Goal: Information Seeking & Learning: Learn about a topic

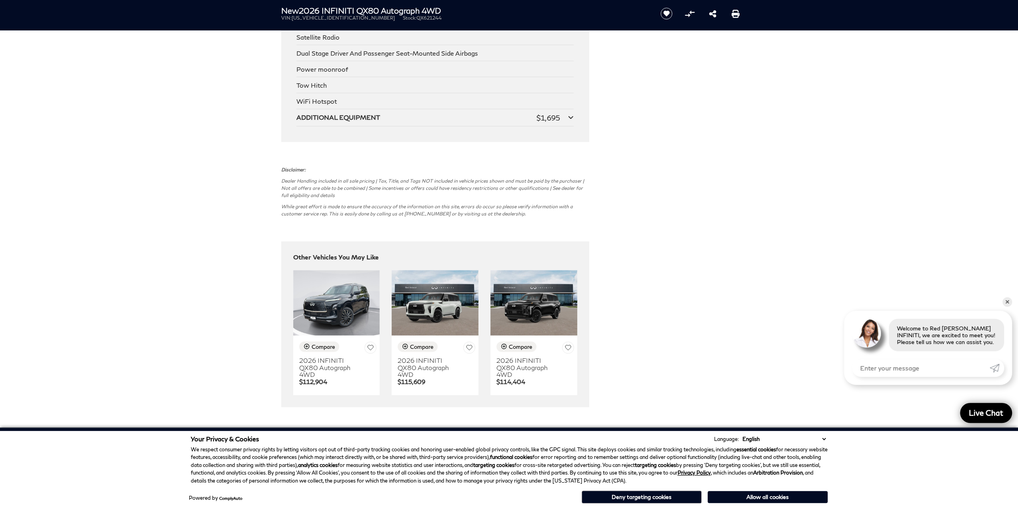
scroll to position [1881, 0]
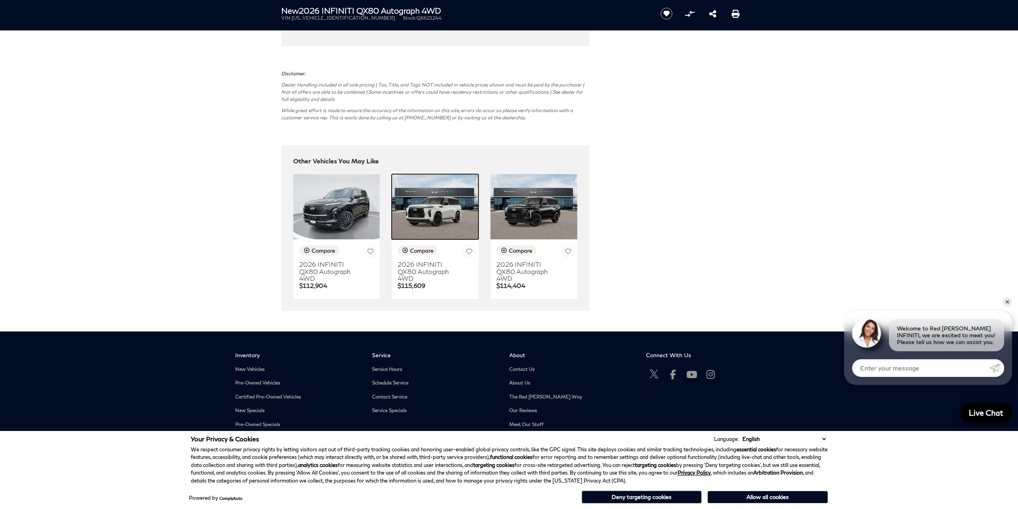
click at [451, 226] on img at bounding box center [435, 206] width 87 height 65
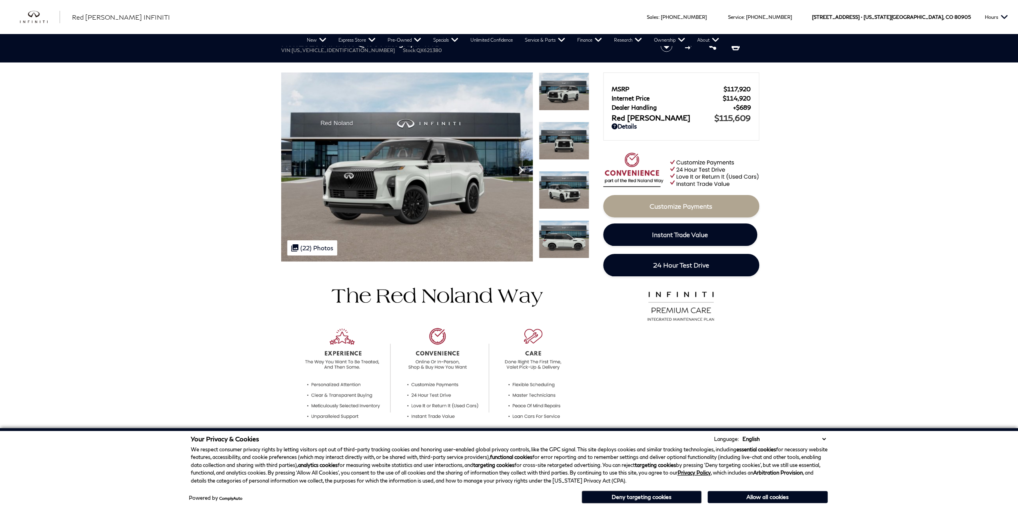
click at [571, 144] on img at bounding box center [564, 141] width 50 height 38
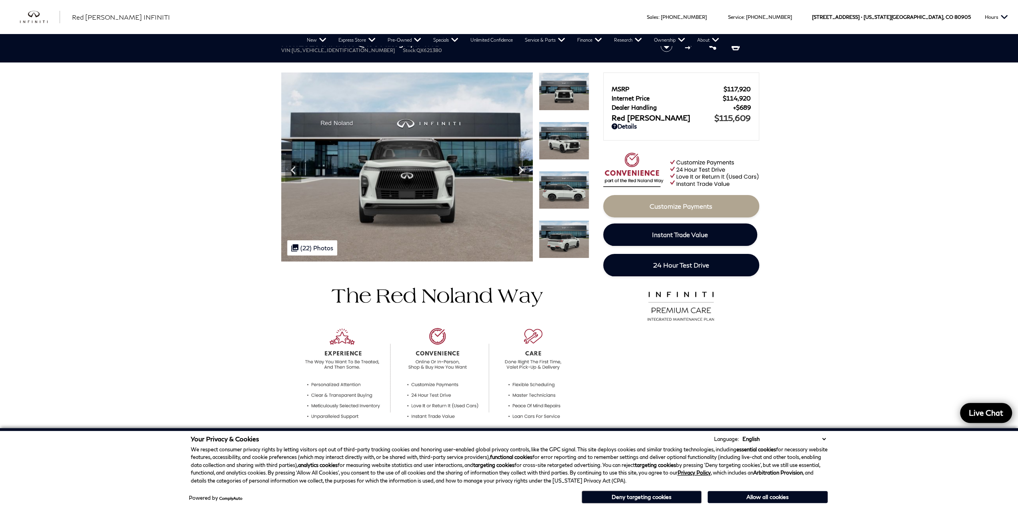
click at [571, 144] on img at bounding box center [564, 141] width 50 height 38
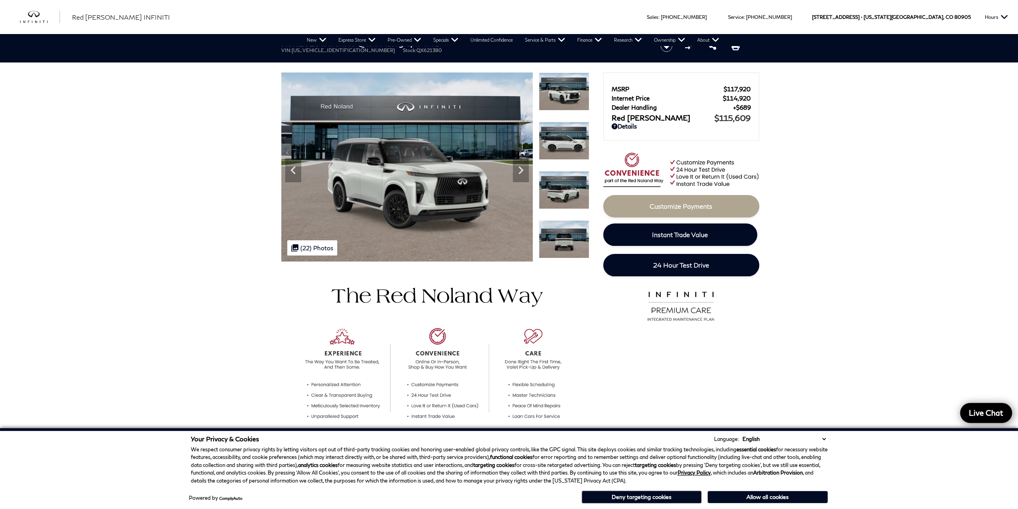
click at [568, 152] on img at bounding box center [564, 141] width 50 height 38
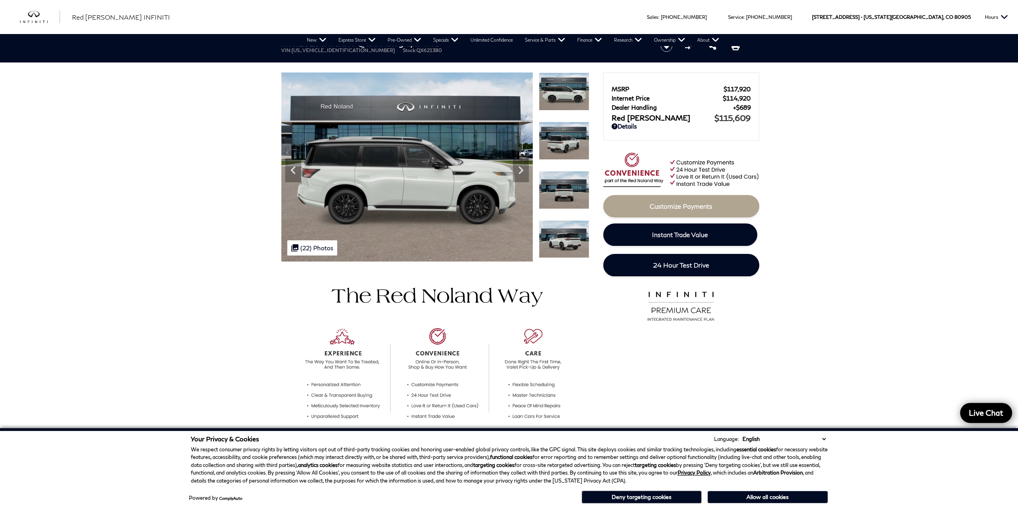
click at [565, 158] on img at bounding box center [564, 141] width 50 height 38
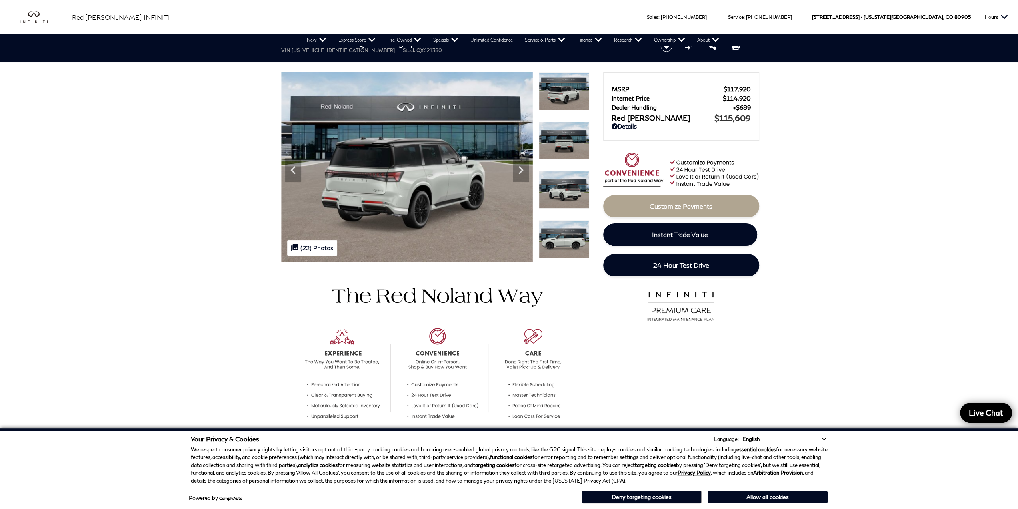
click at [572, 251] on img at bounding box center [564, 239] width 50 height 38
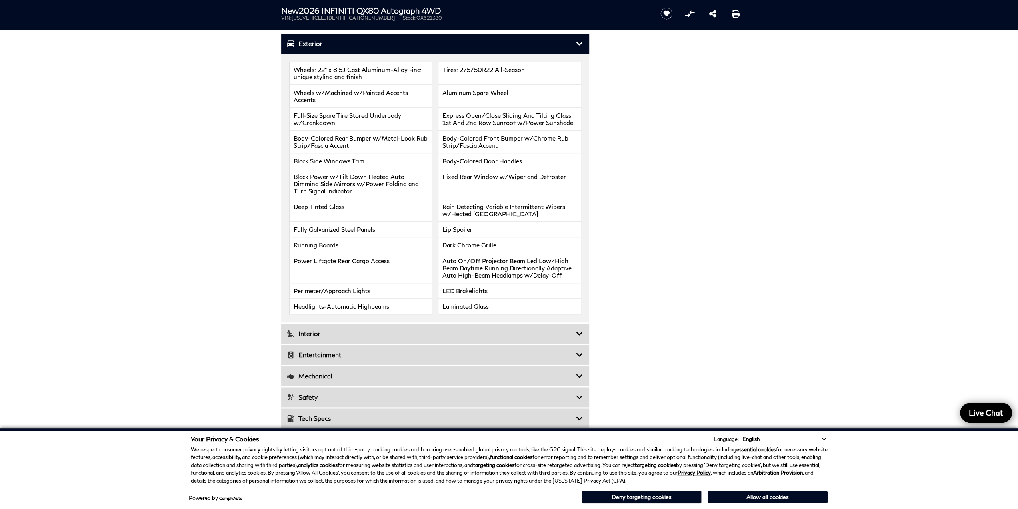
scroll to position [1000, 0]
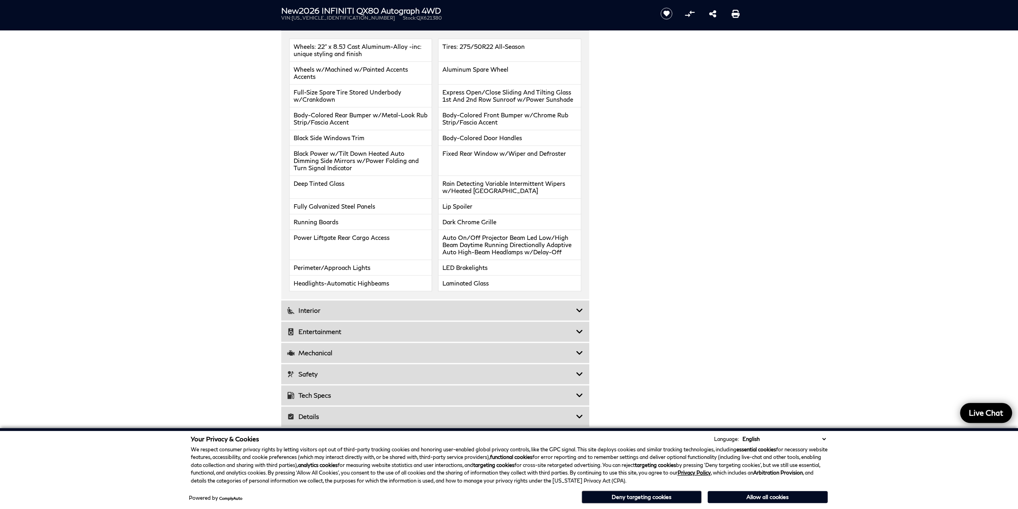
click at [565, 313] on div "Interior" at bounding box center [435, 310] width 308 height 20
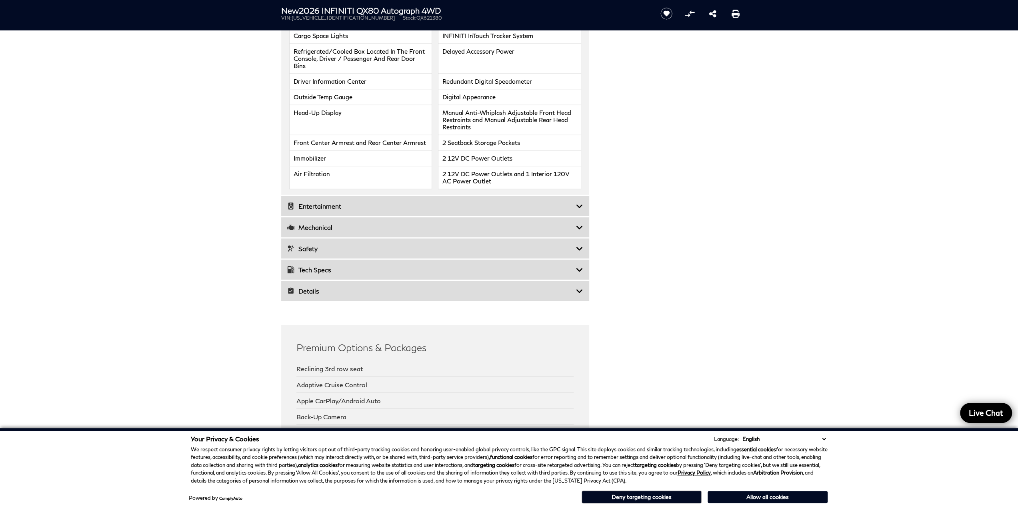
scroll to position [1400, 0]
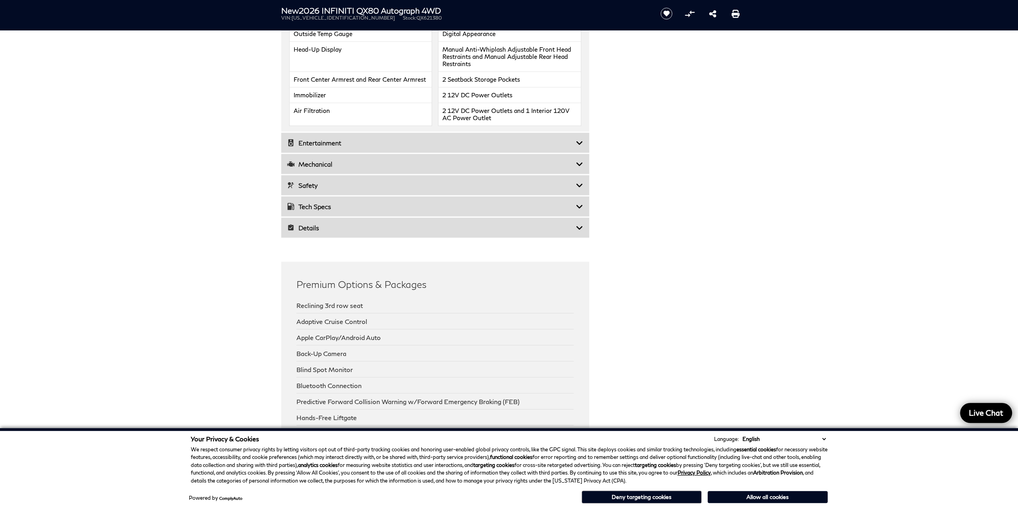
click at [532, 138] on h3 "Entertainment" at bounding box center [431, 142] width 289 height 8
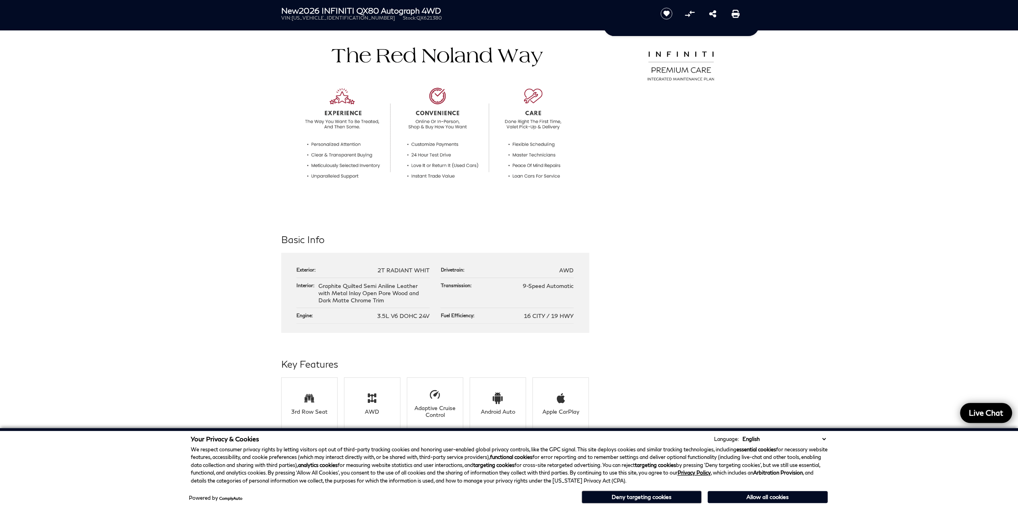
scroll to position [0, 0]
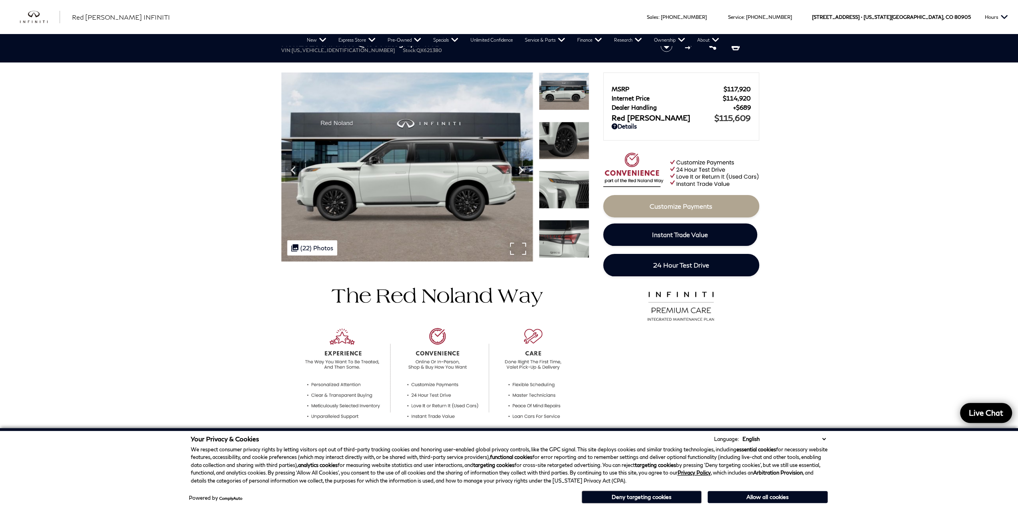
click at [319, 246] on div ".cls-1, .cls-3 { fill: #c50033; } .cls-1 { clip-rule: evenodd; } .cls-2 { clip-…" at bounding box center [312, 247] width 50 height 15
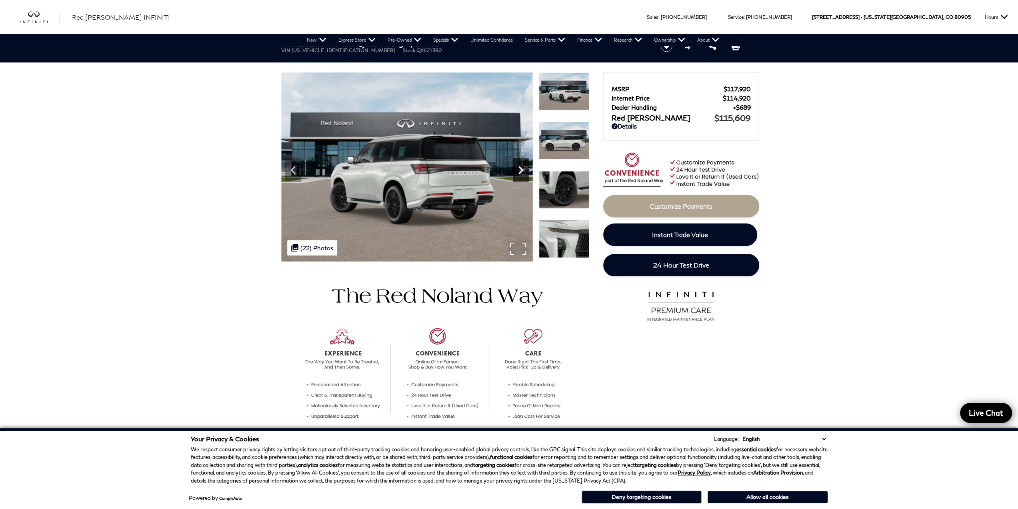
click at [519, 173] on icon "Next" at bounding box center [521, 170] width 5 height 8
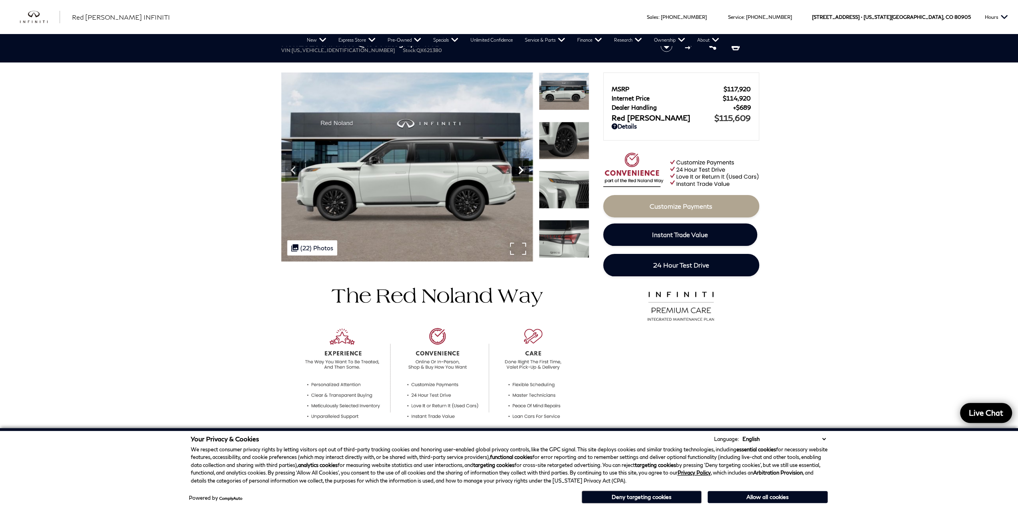
click at [519, 173] on icon "Next" at bounding box center [521, 170] width 5 height 8
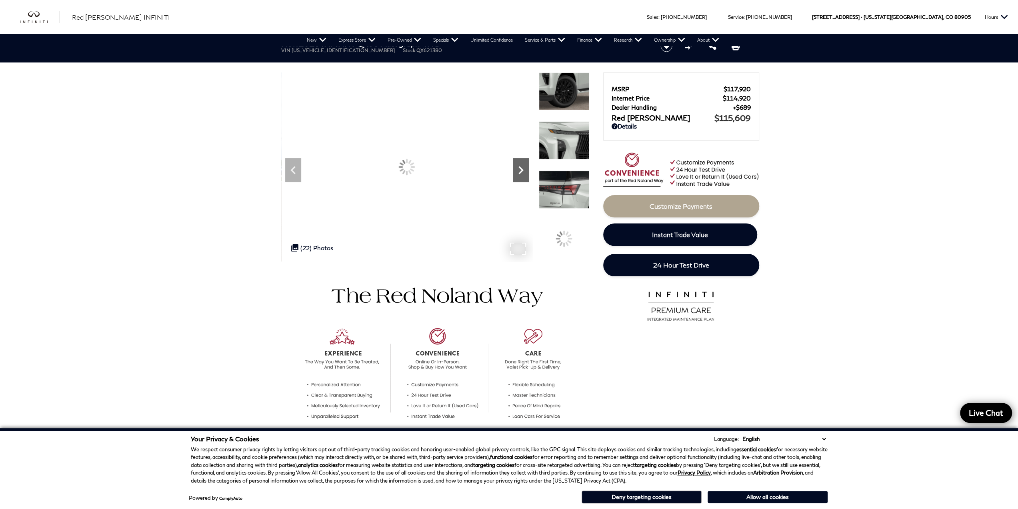
click at [519, 173] on icon "Next" at bounding box center [521, 170] width 5 height 8
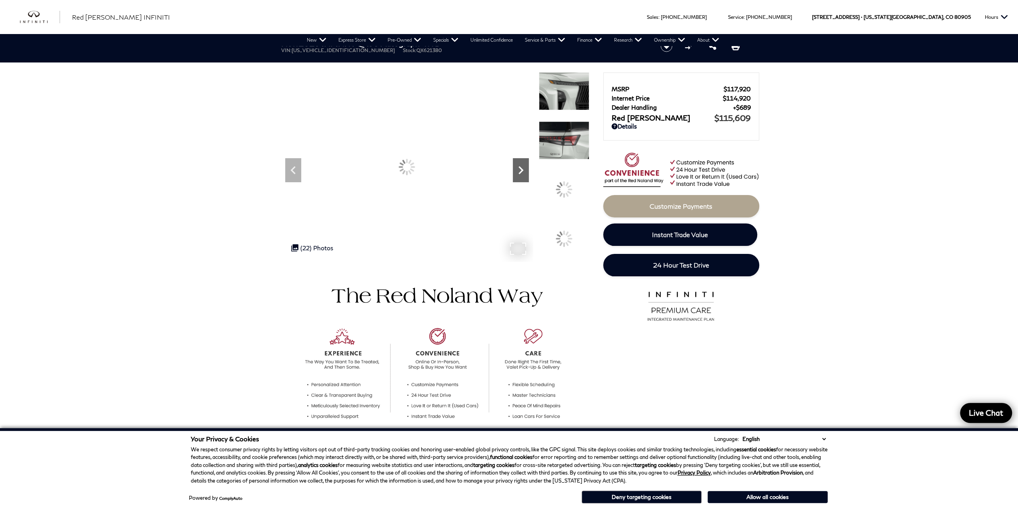
click at [519, 173] on icon "Next" at bounding box center [521, 170] width 5 height 8
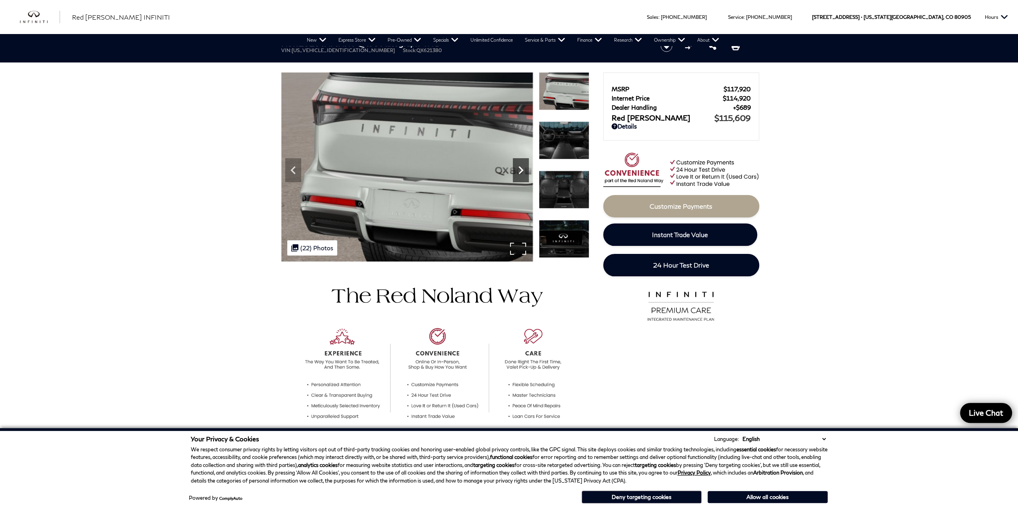
click at [519, 173] on icon "Next" at bounding box center [521, 170] width 5 height 8
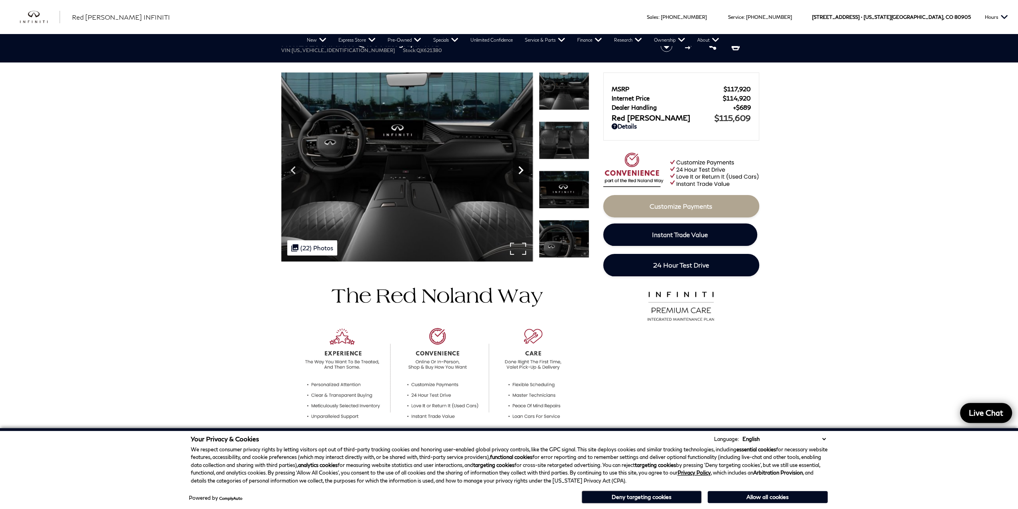
click at [519, 173] on icon "Next" at bounding box center [521, 170] width 5 height 8
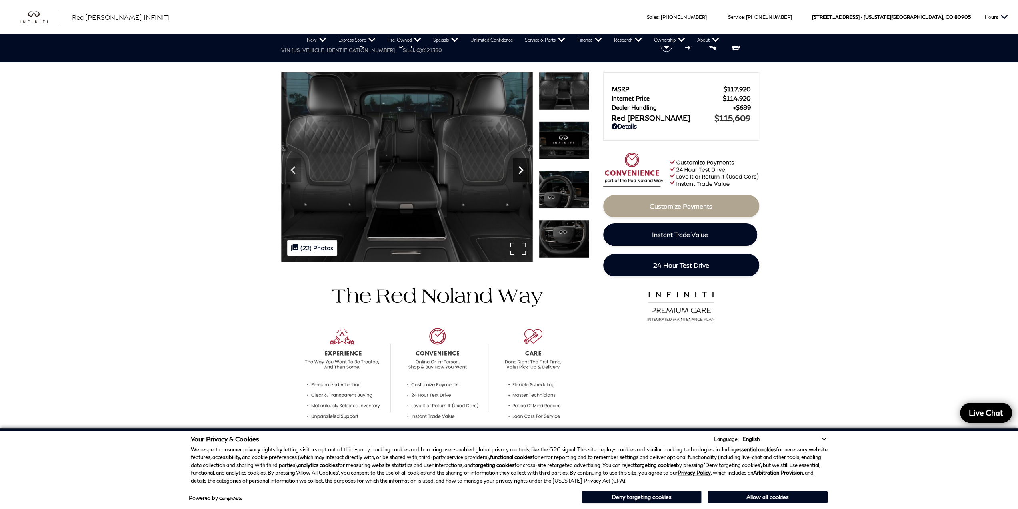
click at [519, 173] on icon "Next" at bounding box center [521, 170] width 5 height 8
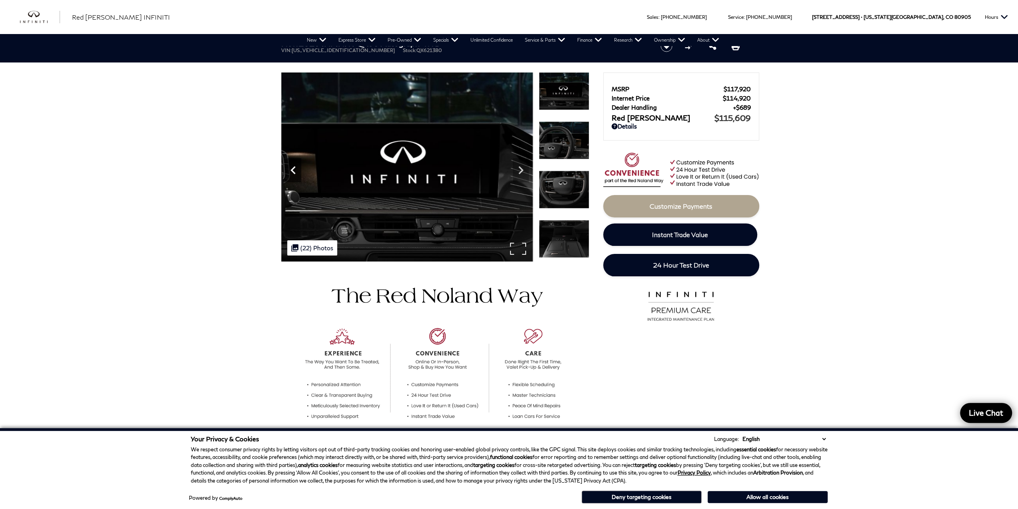
click at [292, 177] on icon "Previous" at bounding box center [293, 170] width 16 height 16
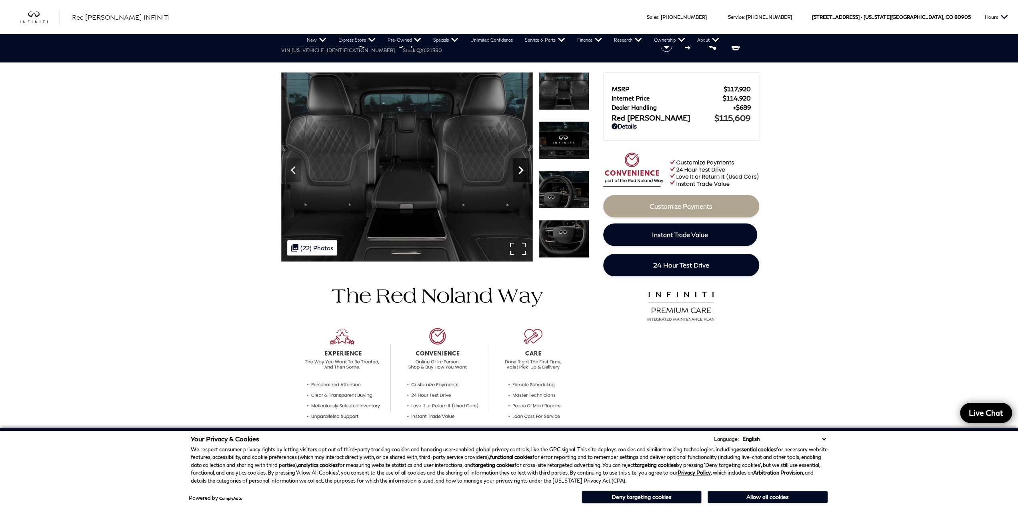
click at [517, 168] on icon "Next" at bounding box center [521, 170] width 16 height 16
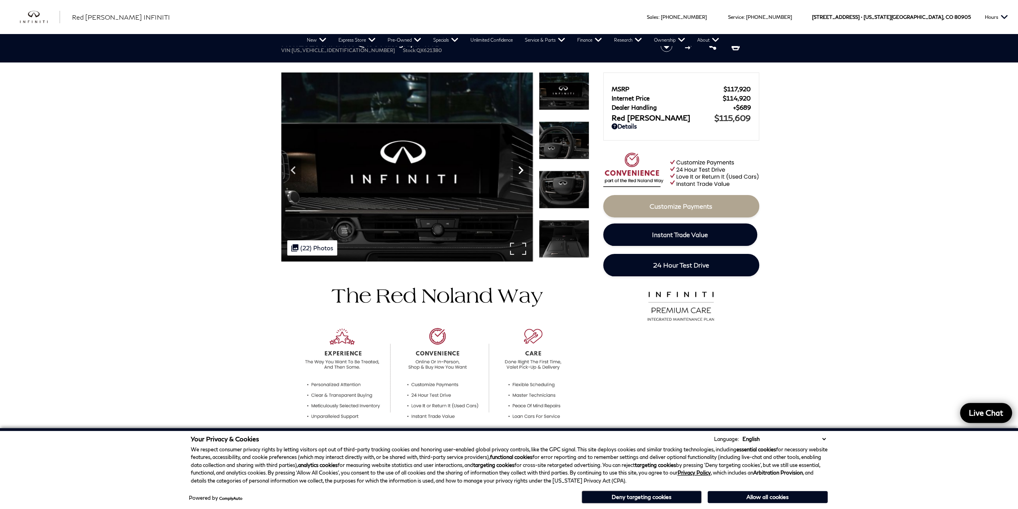
click at [517, 168] on icon "Next" at bounding box center [521, 170] width 16 height 16
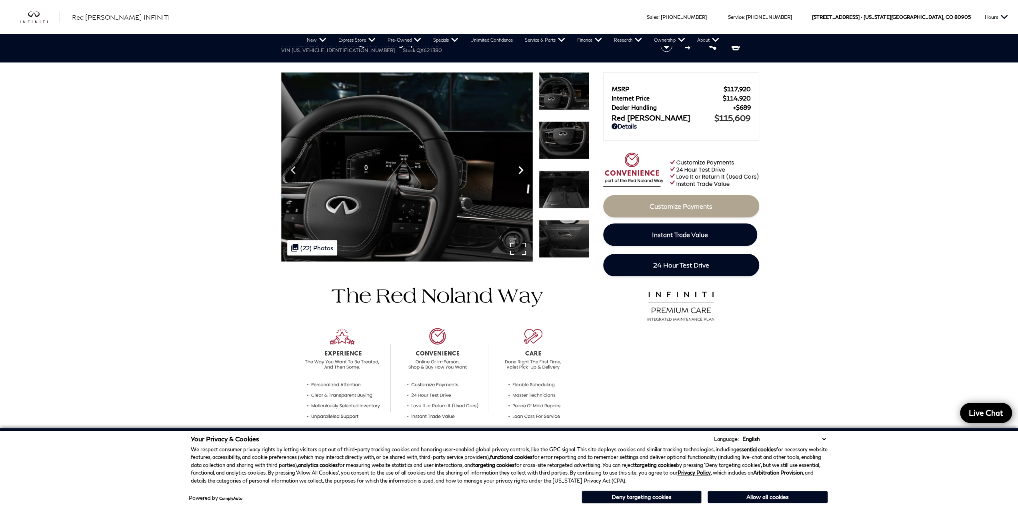
click at [517, 168] on icon "Next" at bounding box center [521, 170] width 16 height 16
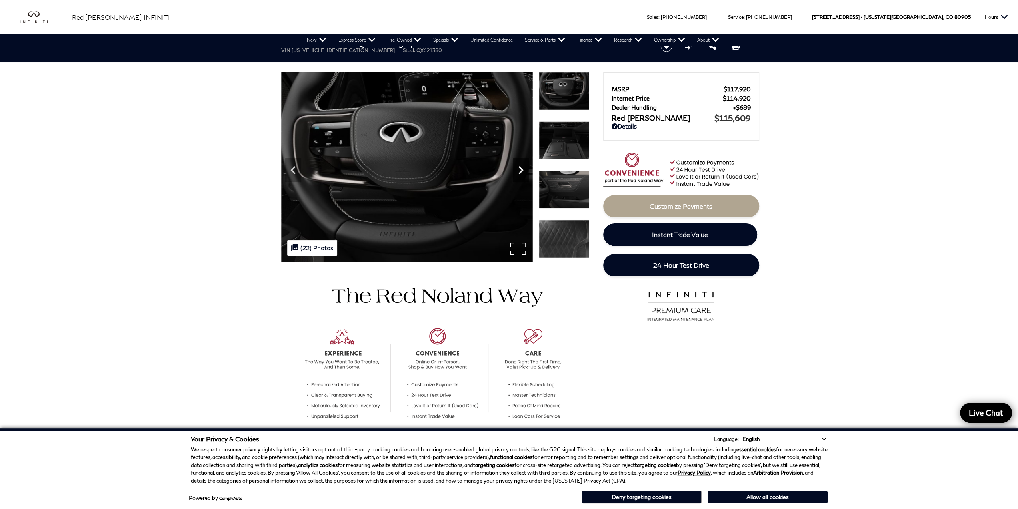
click at [517, 168] on icon "Next" at bounding box center [521, 170] width 16 height 16
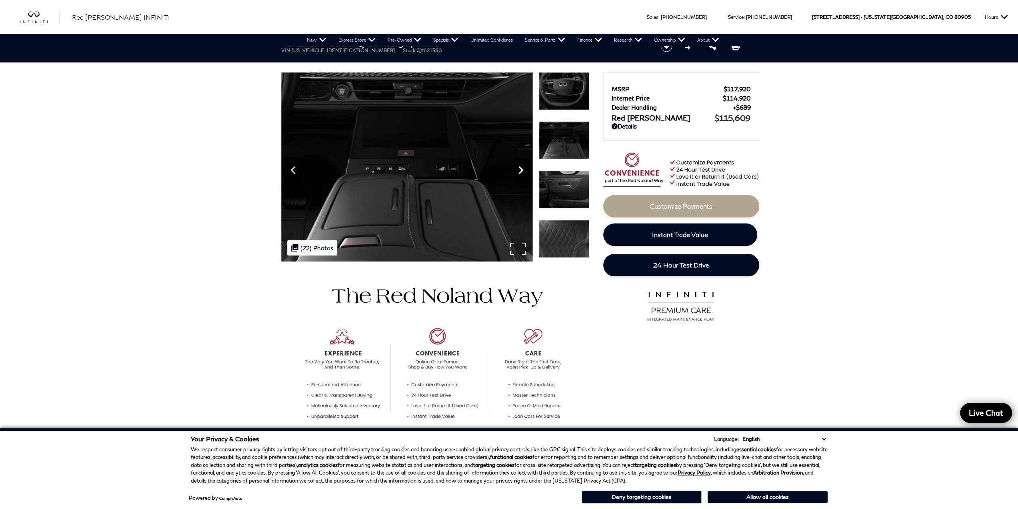
click at [517, 168] on icon "Next" at bounding box center [521, 170] width 16 height 16
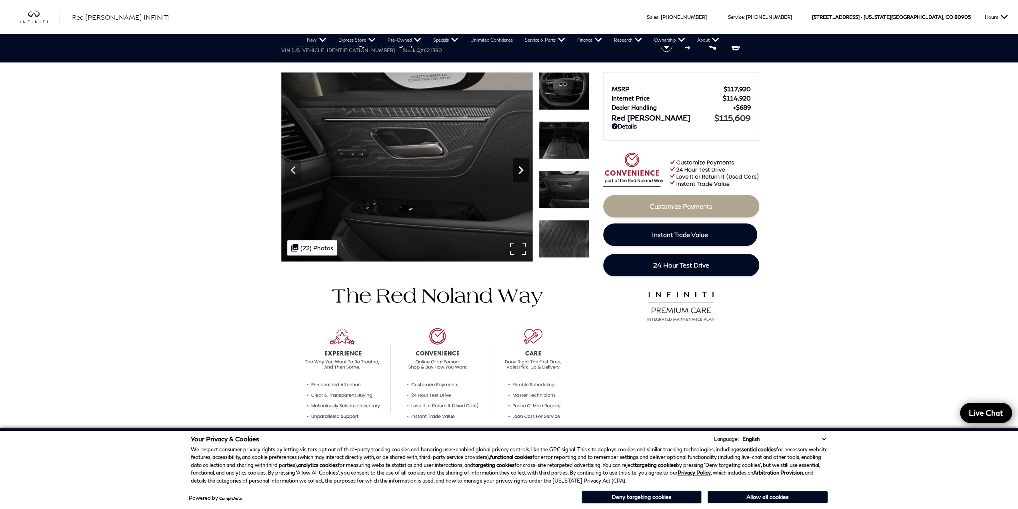
click at [517, 168] on icon "Next" at bounding box center [521, 170] width 16 height 16
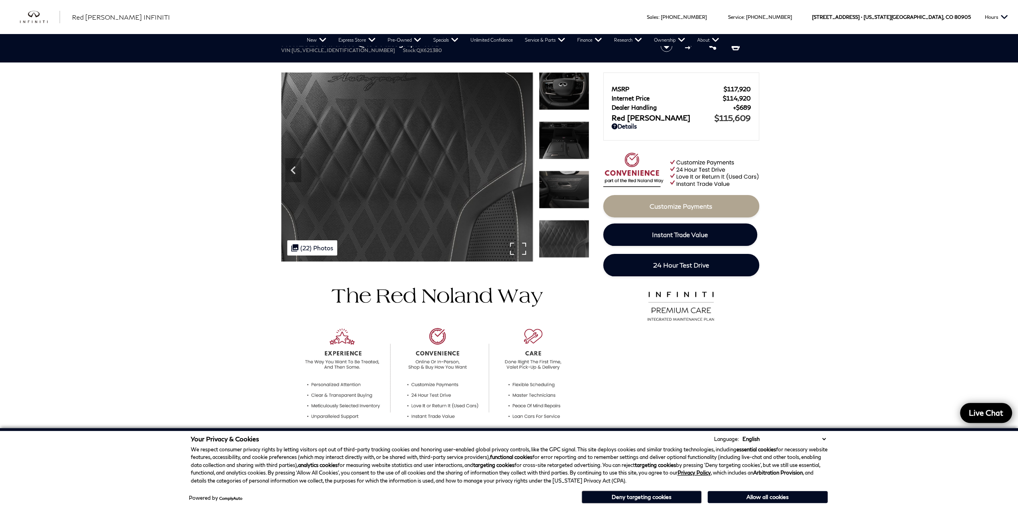
click at [517, 168] on img at bounding box center [407, 166] width 252 height 189
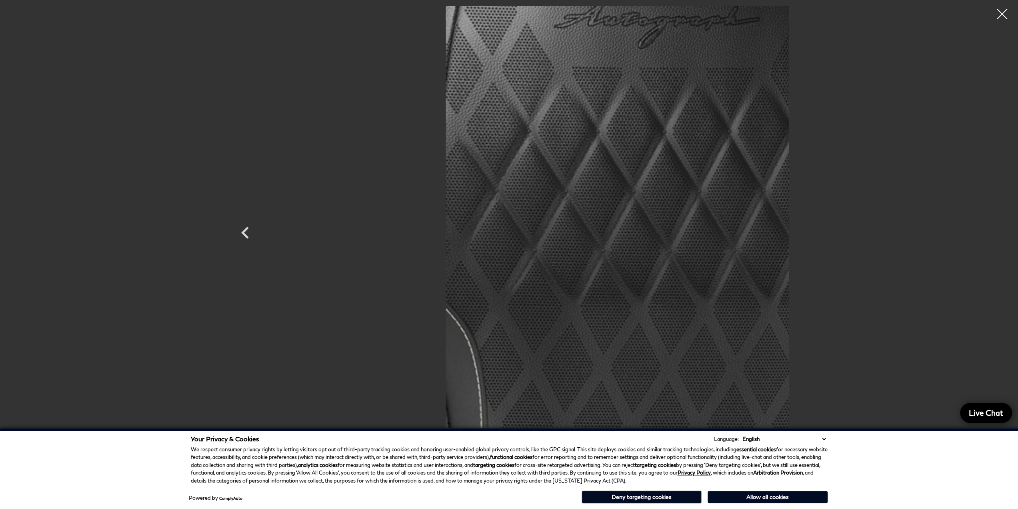
click at [999, 13] on div at bounding box center [1002, 14] width 21 height 21
